Goal: Browse casually

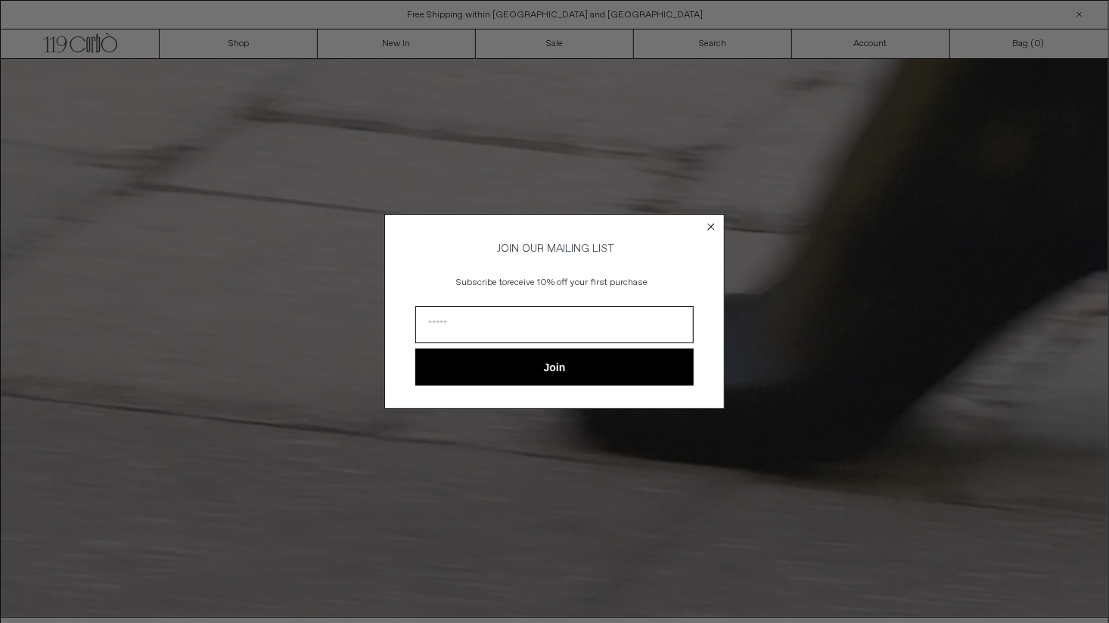
click at [711, 221] on circle "Close dialog" at bounding box center [711, 226] width 14 height 14
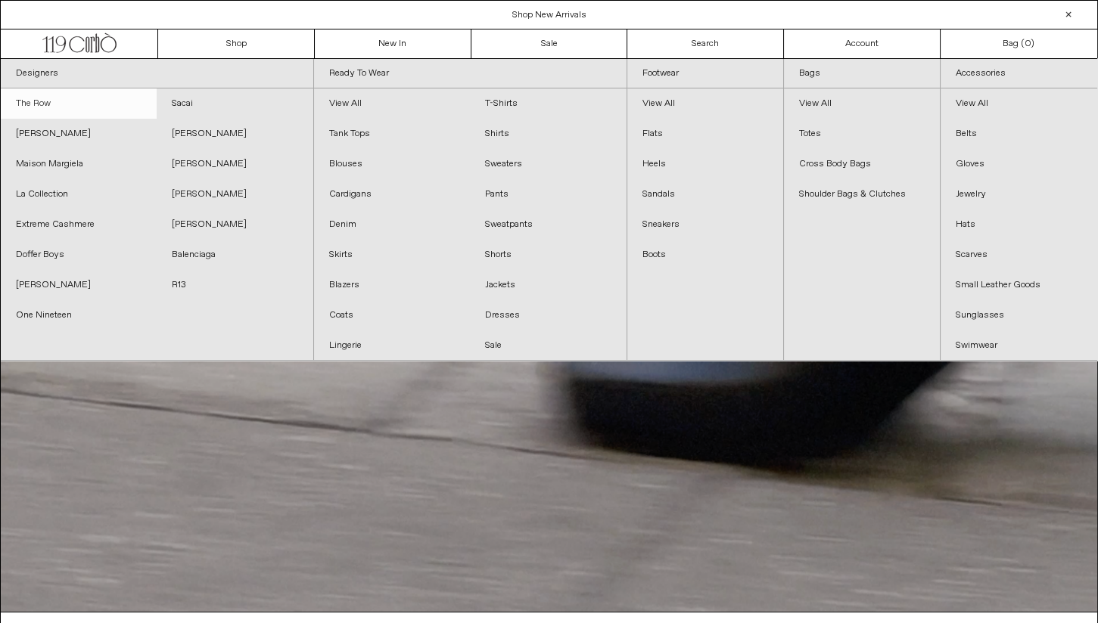
click at [23, 101] on link "The Row" at bounding box center [79, 104] width 156 height 30
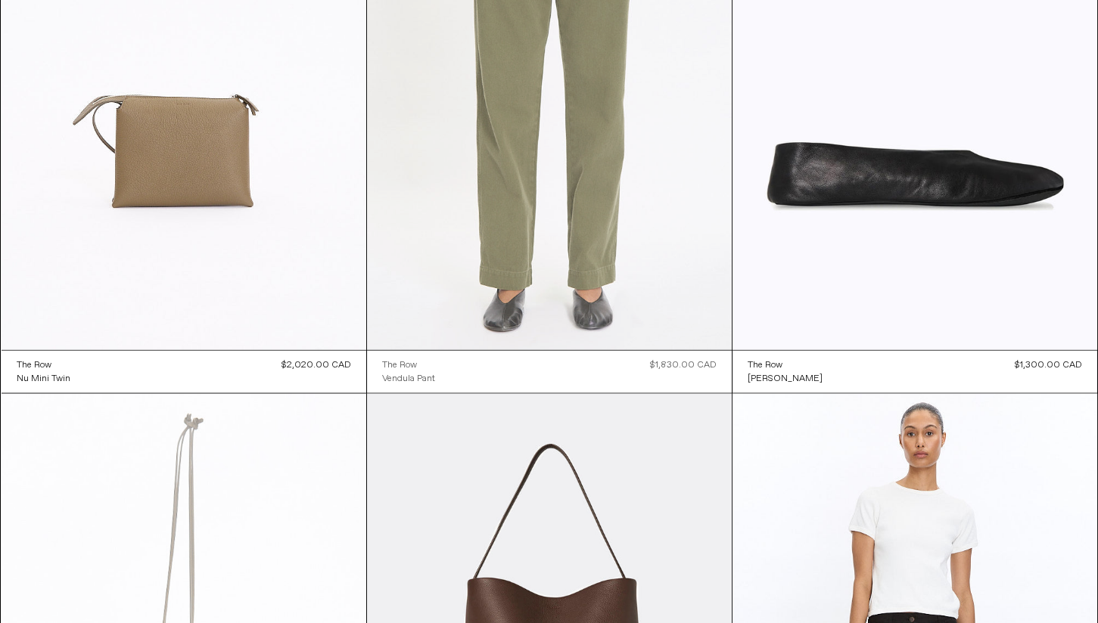
scroll to position [6927, 0]
